Goal: Information Seeking & Learning: Learn about a topic

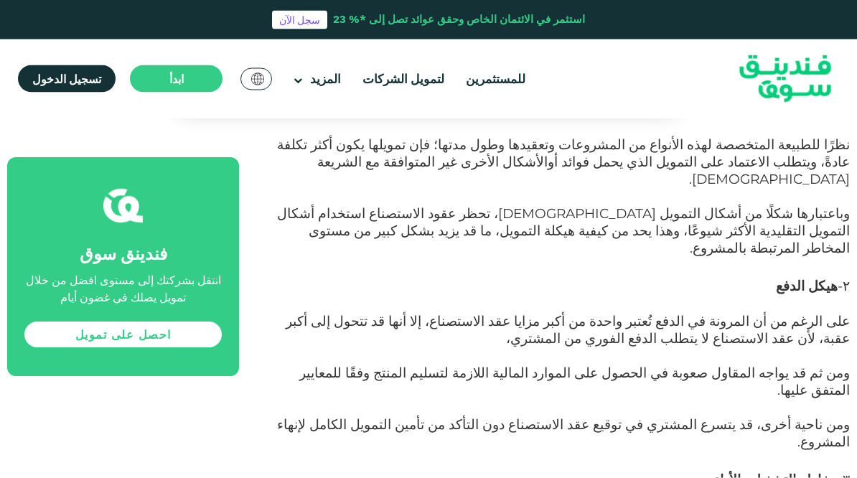
scroll to position [911, 0]
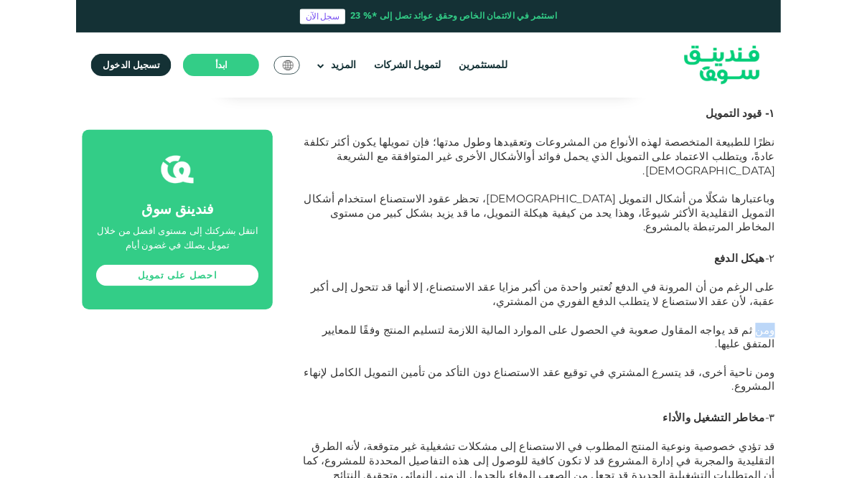
scroll to position [1056, 0]
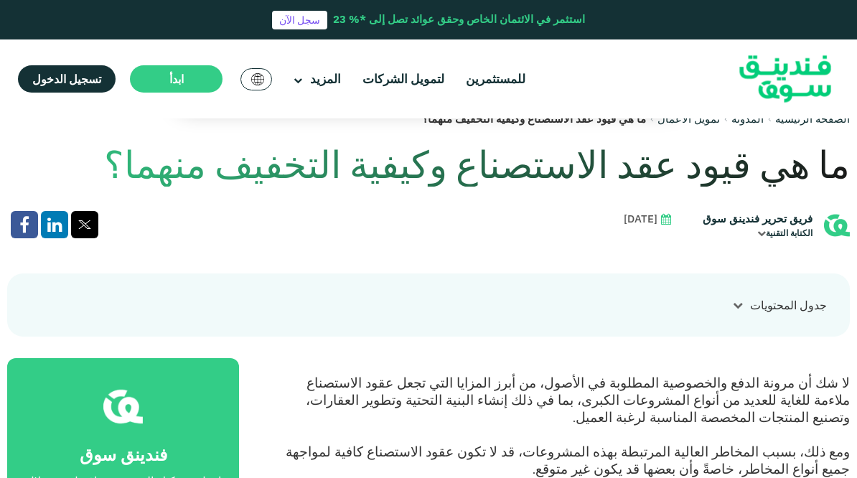
scroll to position [308, 0]
